Goal: Task Accomplishment & Management: Complete application form

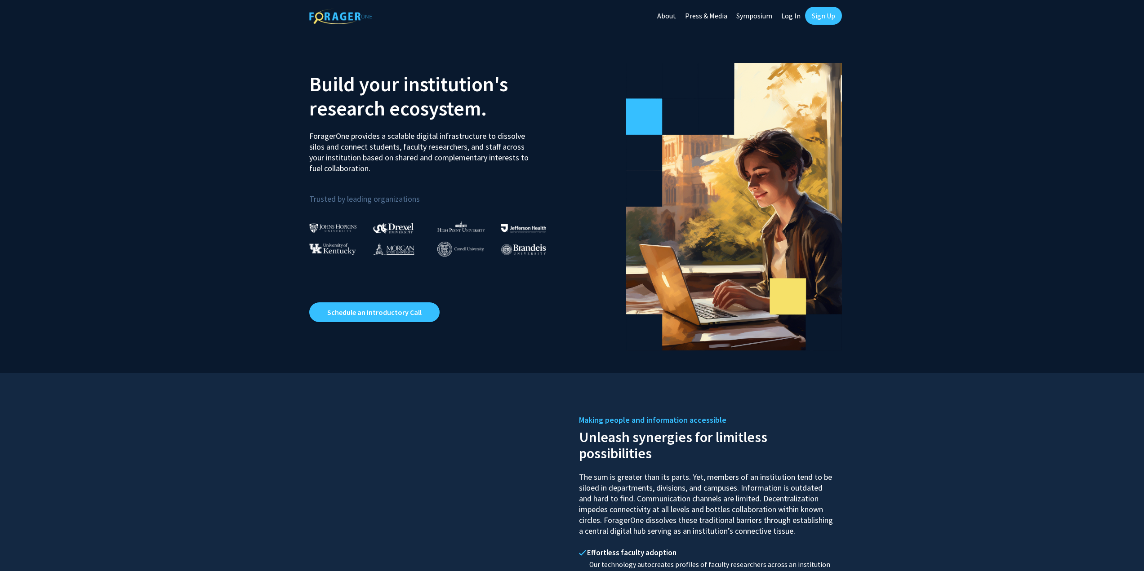
click at [826, 15] on link "Sign Up" at bounding box center [823, 16] width 37 height 18
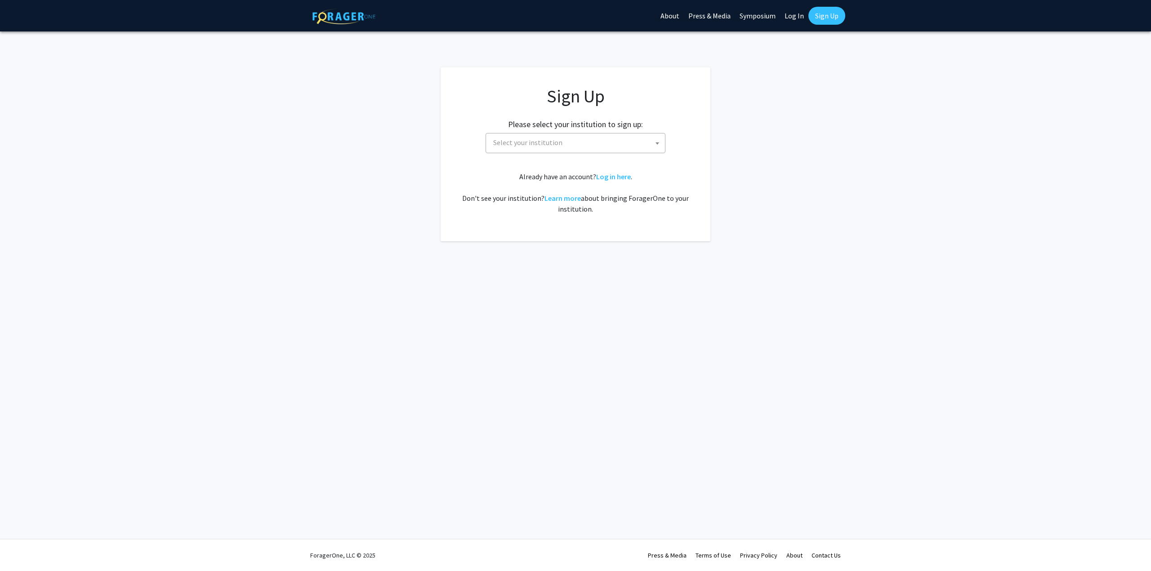
click at [540, 139] on span "Select your institution" at bounding box center [527, 142] width 69 height 9
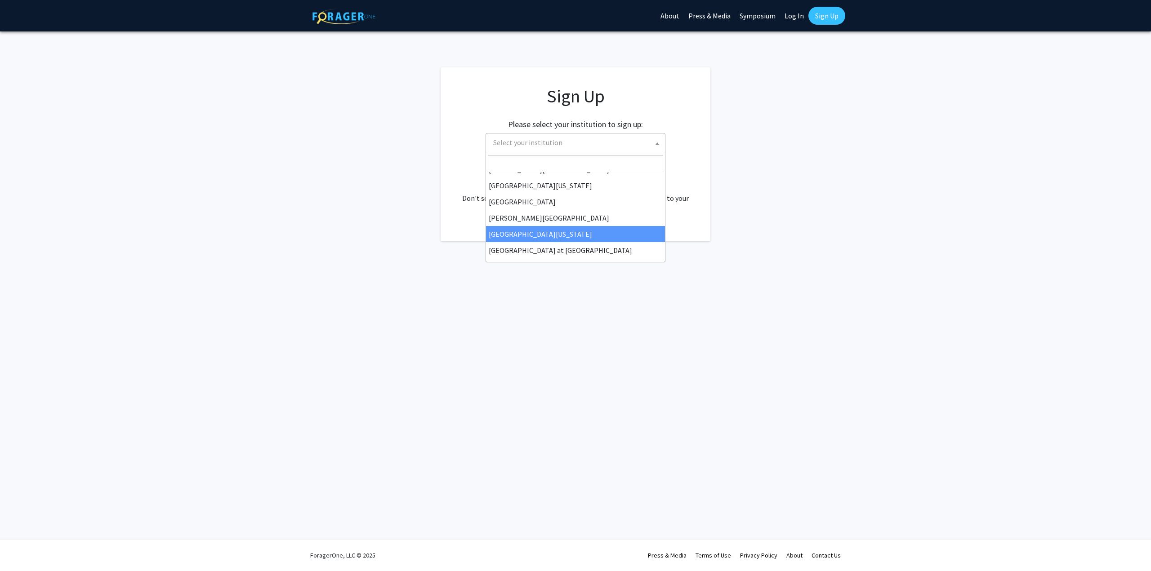
scroll to position [315, 0]
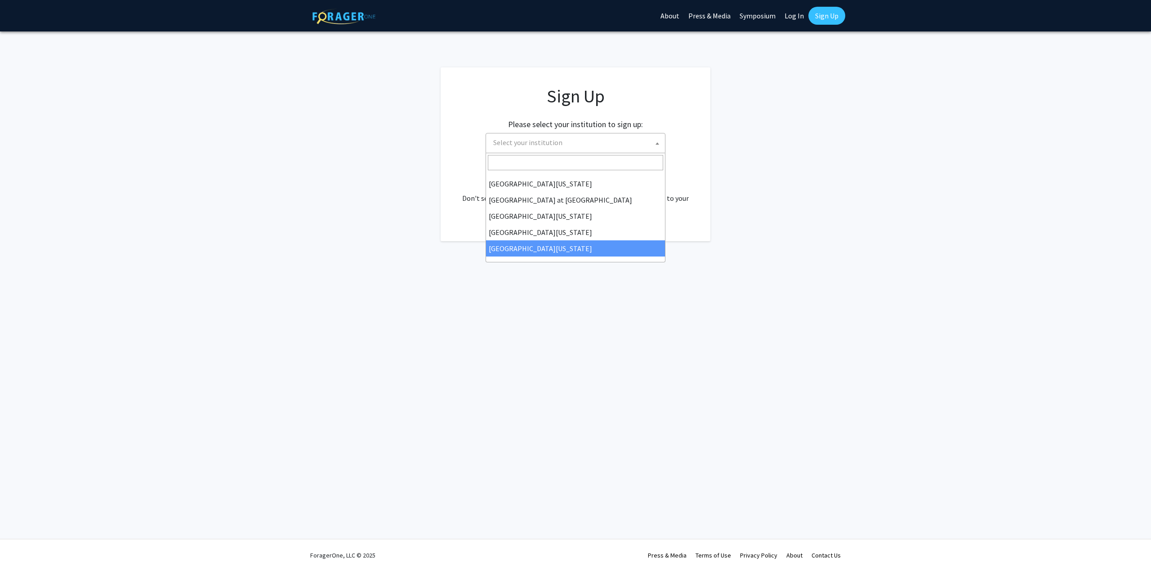
select select "33"
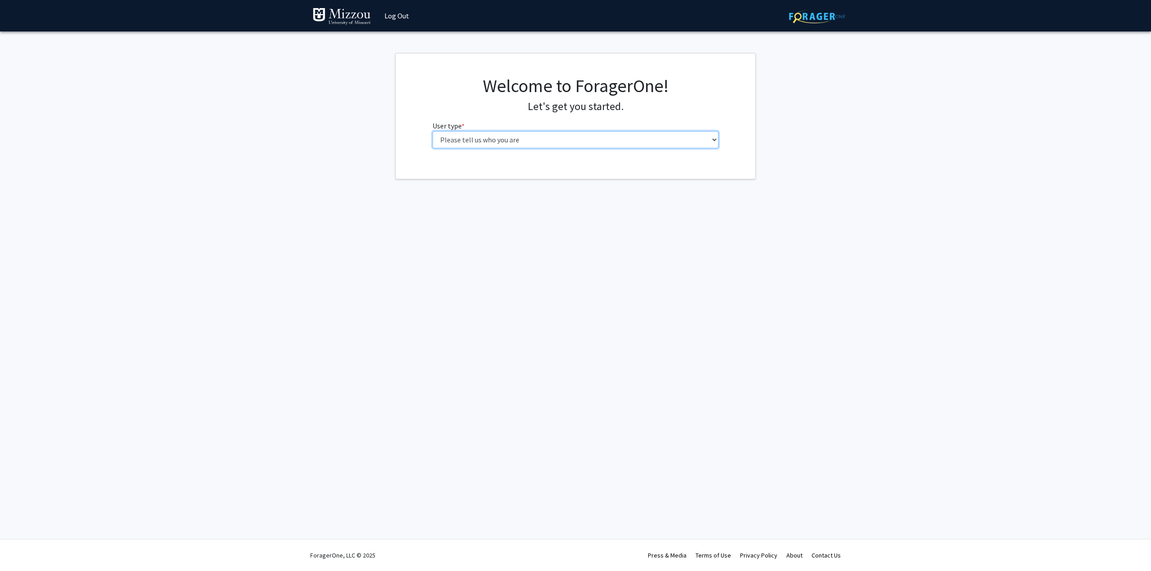
click at [537, 139] on select "Please tell us who you are Undergraduate Student Master's Student Doctoral Cand…" at bounding box center [576, 139] width 286 height 17
select select "6: adminAssistant"
click at [433, 131] on select "Please tell us who you are Undergraduate Student Master's Student Doctoral Cand…" at bounding box center [576, 139] width 286 height 17
click at [526, 138] on select "Please tell us who you are Undergraduate Student Master's Student Doctoral Cand…" at bounding box center [576, 139] width 286 height 17
click at [433, 131] on select "Please tell us who you are Undergraduate Student Master's Student Doctoral Cand…" at bounding box center [576, 139] width 286 height 17
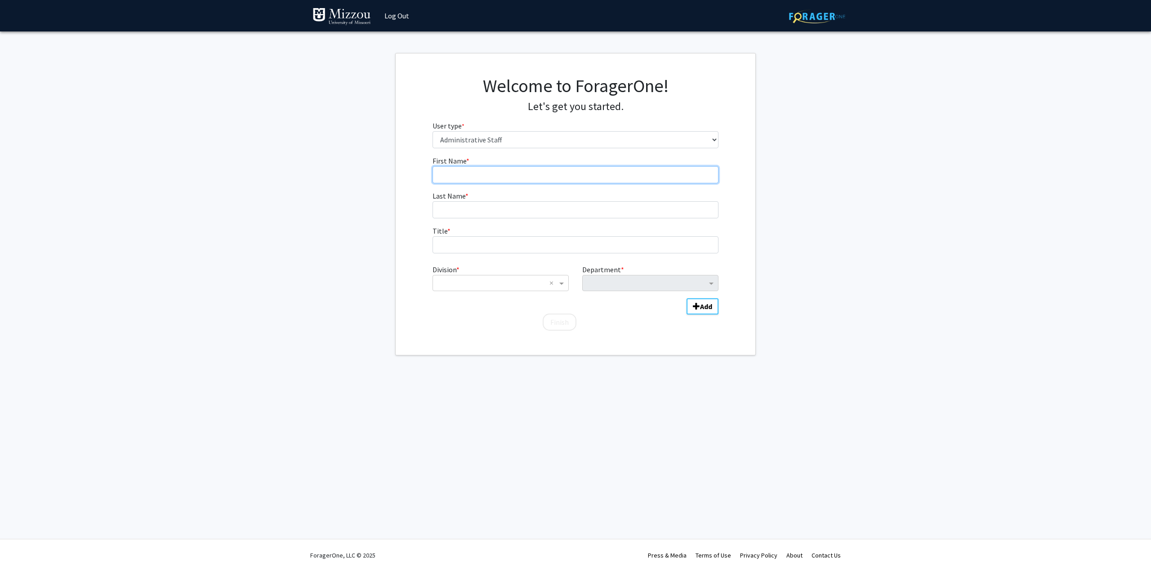
click at [495, 175] on input "First Name * required" at bounding box center [576, 174] width 286 height 17
type input "Jing"
type input "Wang"
type input "Academic Advisor"
click at [562, 287] on span "Division" at bounding box center [562, 283] width 11 height 11
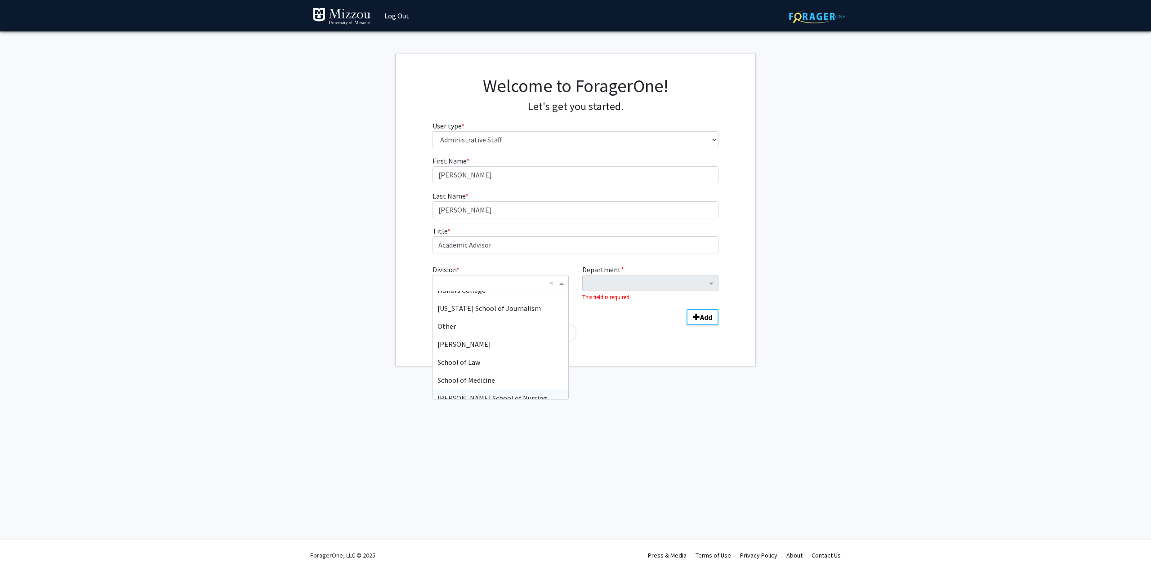
scroll to position [306, 0]
click at [502, 316] on span "Missouri School of Journalism" at bounding box center [488, 318] width 103 height 9
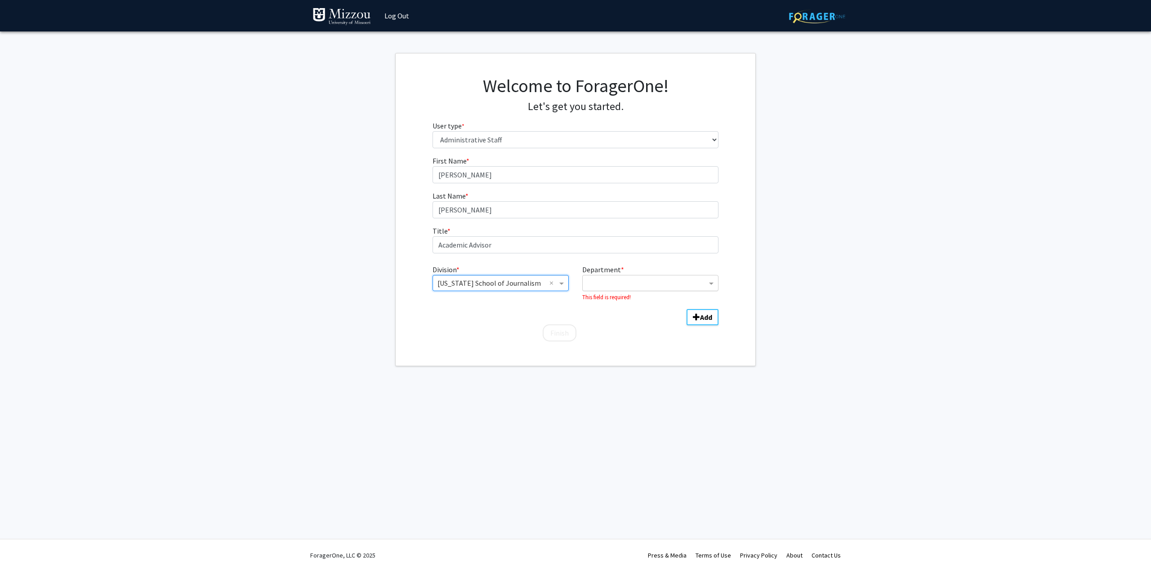
click at [672, 285] on input "Department" at bounding box center [647, 283] width 120 height 11
click at [626, 299] on div "Journalism" at bounding box center [650, 300] width 135 height 18
click at [700, 306] on b "Add" at bounding box center [706, 306] width 12 height 9
click at [561, 314] on span "Division" at bounding box center [562, 313] width 11 height 11
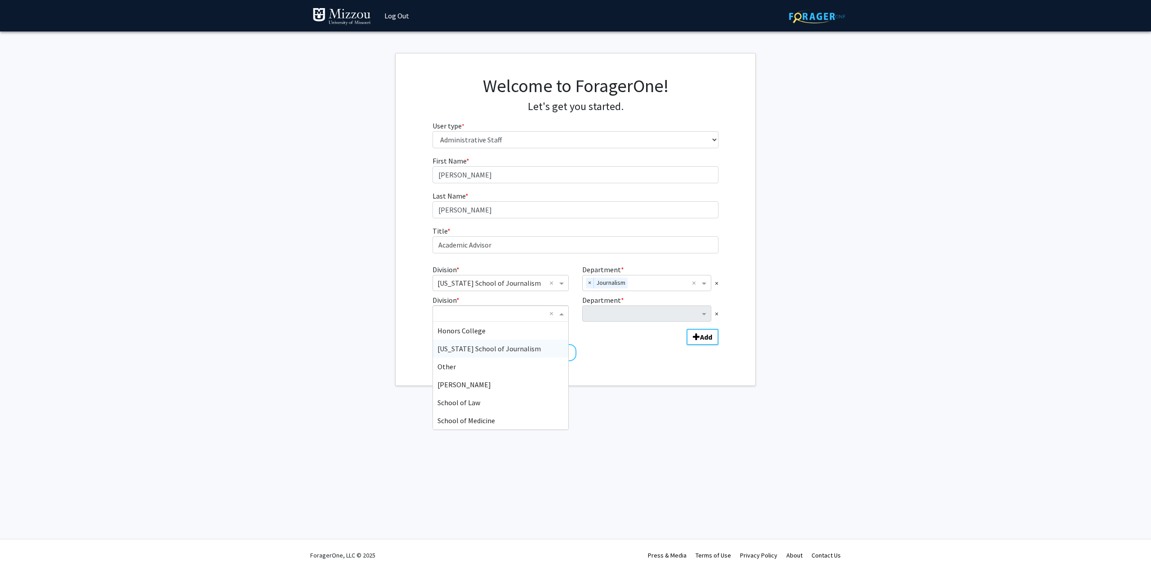
click at [504, 347] on span "Missouri School of Journalism" at bounding box center [488, 348] width 103 height 9
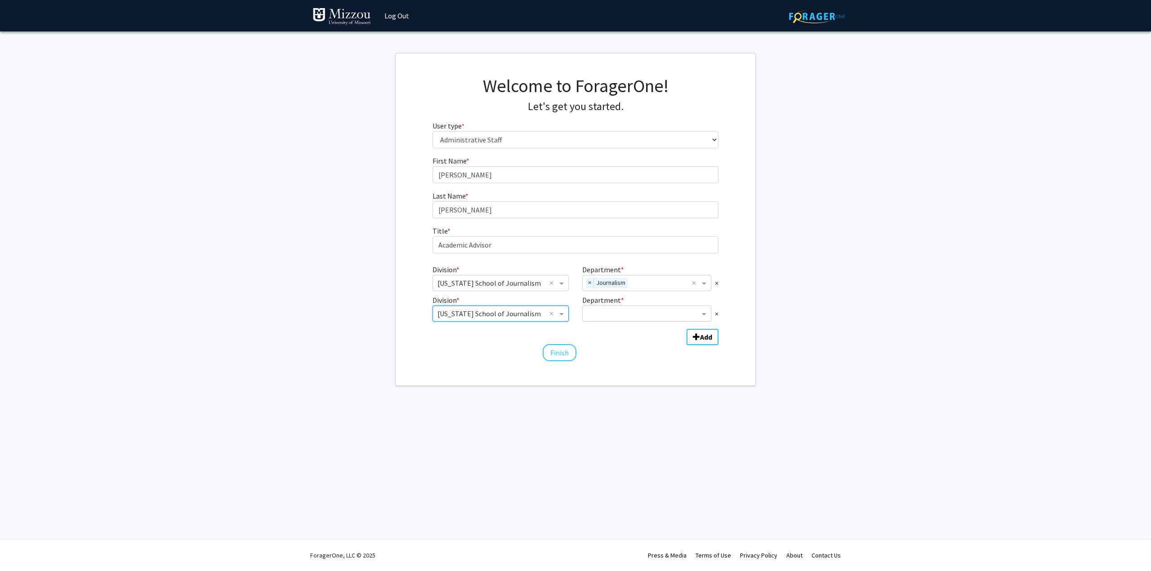
click at [637, 319] on input "Department" at bounding box center [643, 314] width 112 height 11
click at [645, 351] on span "Strategic Communication" at bounding box center [627, 348] width 80 height 9
click at [630, 361] on div "First Name * required Jing Last Name * required Wang Title * required Academic …" at bounding box center [576, 259] width 300 height 207
click at [562, 354] on button "Finish" at bounding box center [560, 352] width 34 height 17
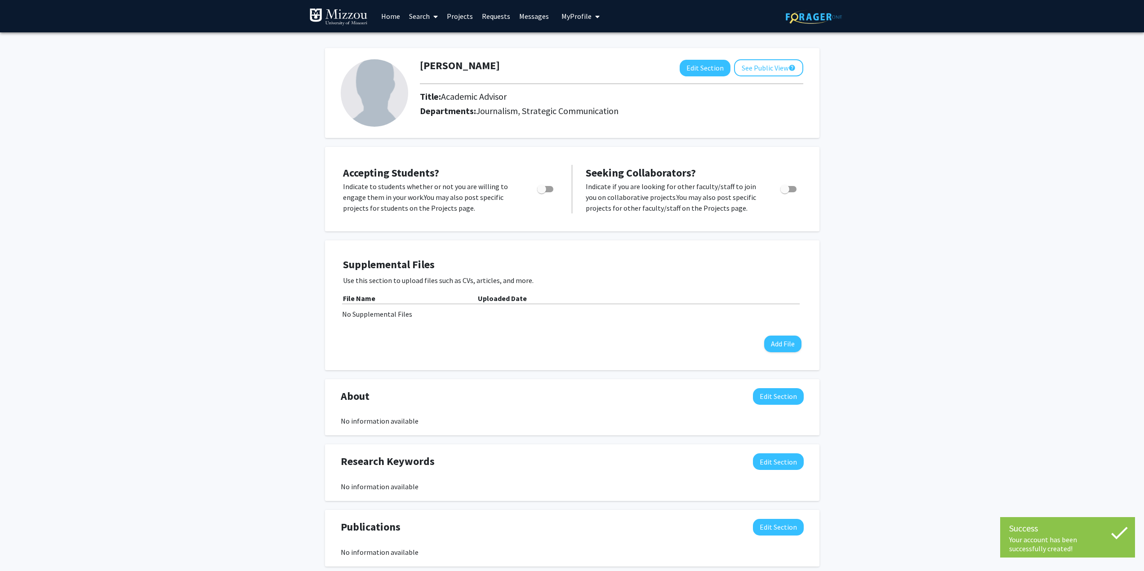
click at [373, 98] on img at bounding box center [374, 92] width 67 height 67
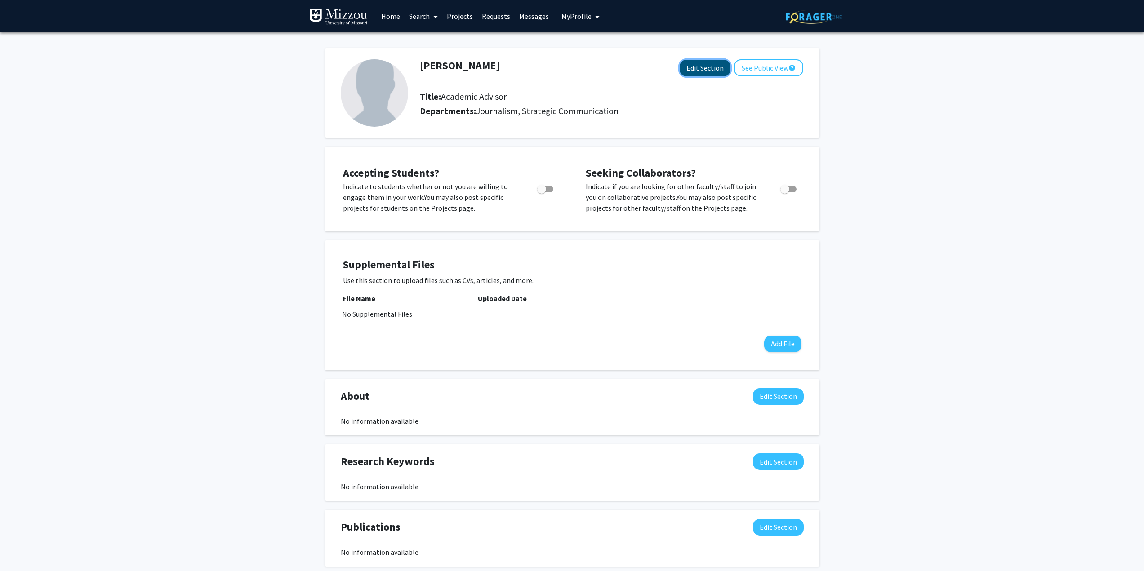
click at [696, 66] on button "Edit Section" at bounding box center [705, 68] width 51 height 17
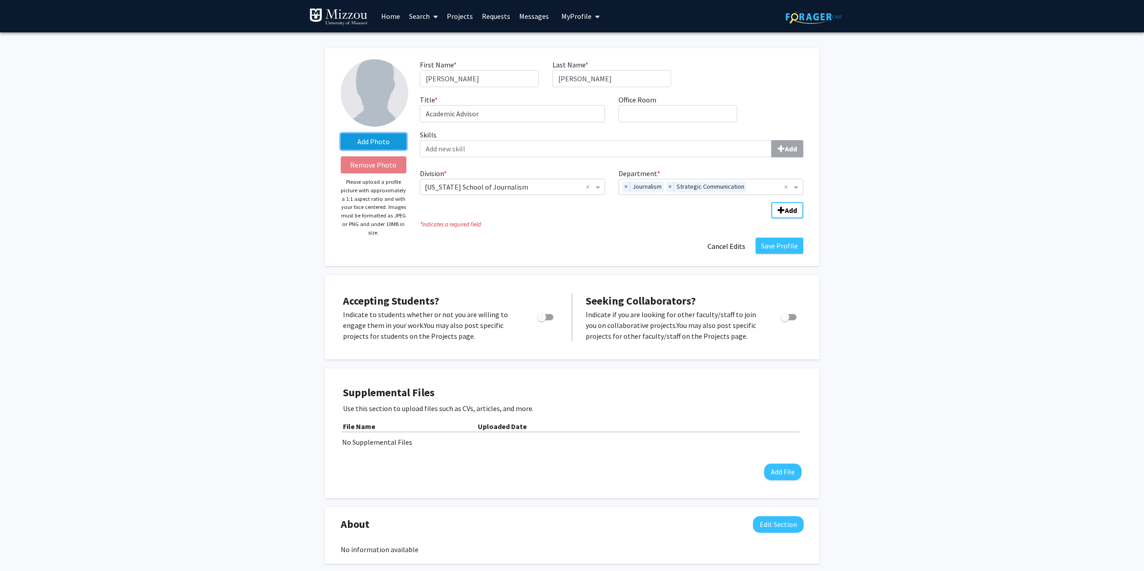
click at [362, 139] on label "Add Photo" at bounding box center [374, 142] width 66 height 16
click at [0, 0] on input "Add Photo" at bounding box center [0, 0] width 0 height 0
click at [372, 167] on button "Remove Photo" at bounding box center [374, 164] width 66 height 17
